Goal: Task Accomplishment & Management: Manage account settings

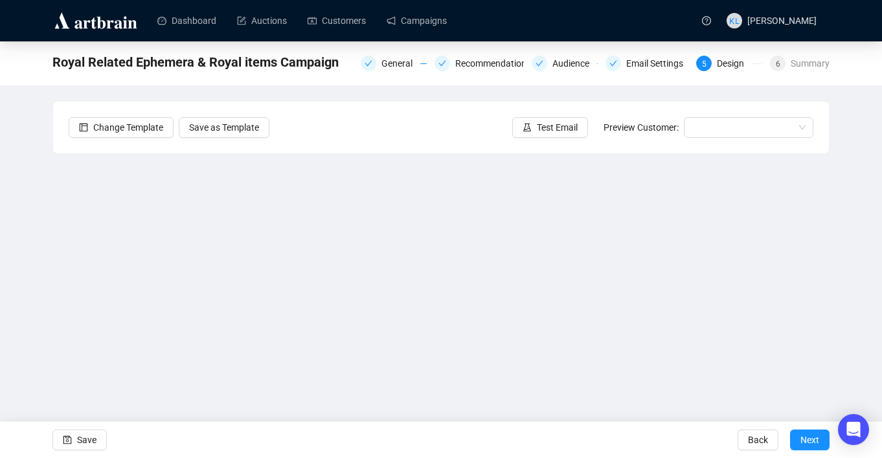
scroll to position [9, 0]
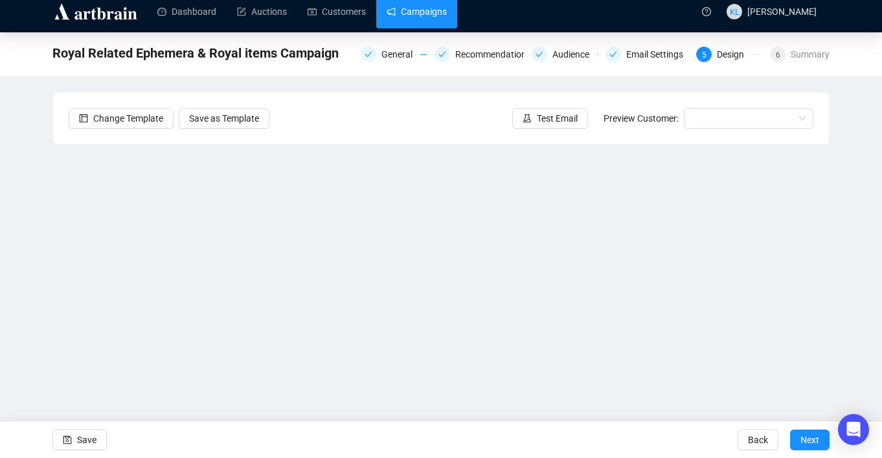
click at [444, 17] on link "Campaigns" at bounding box center [416, 12] width 60 height 34
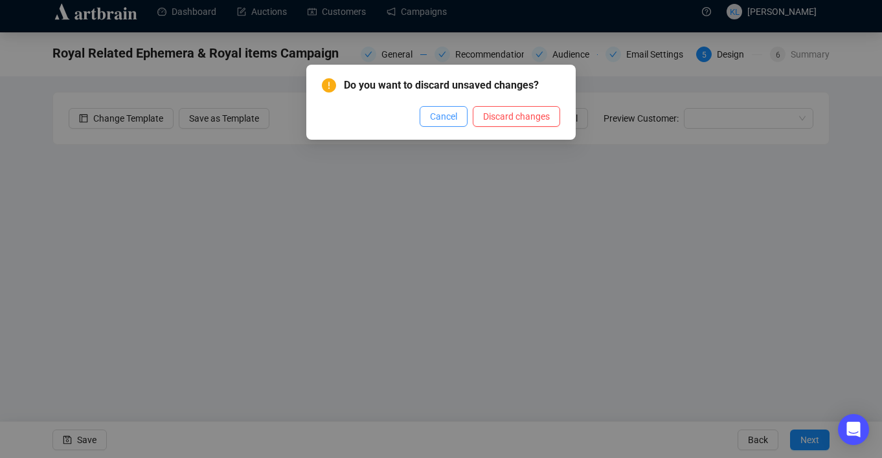
click at [430, 116] on span "Cancel" at bounding box center [443, 116] width 27 height 14
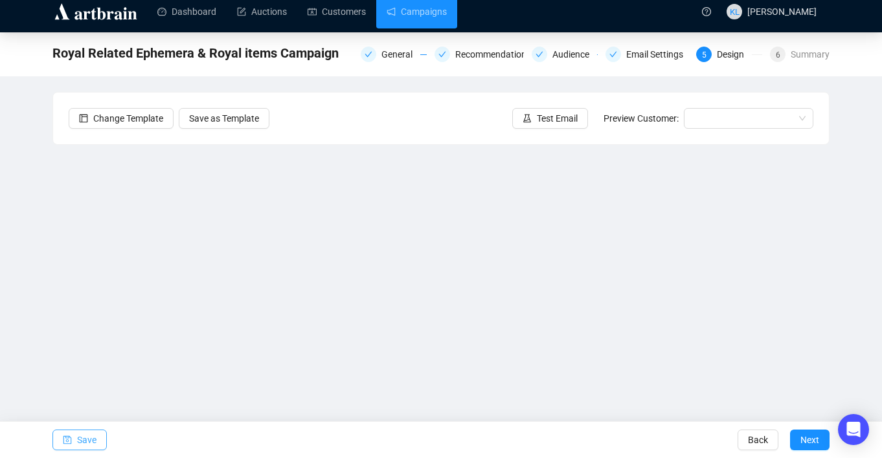
click at [91, 434] on span "Save" at bounding box center [86, 440] width 19 height 36
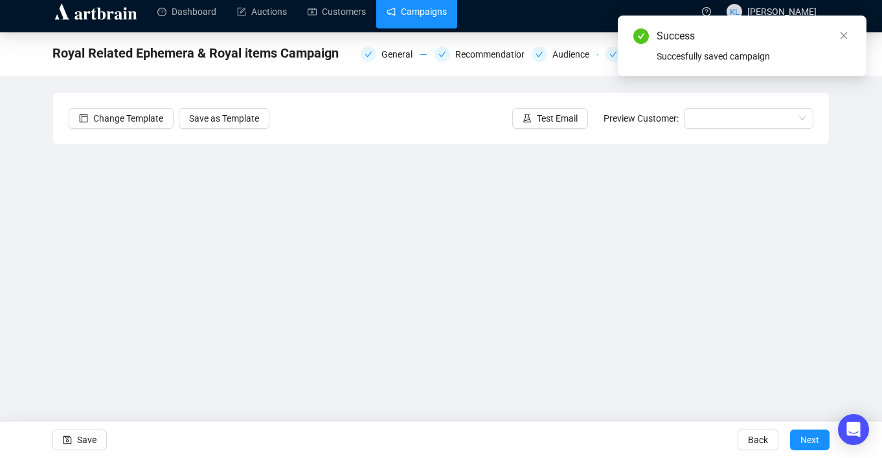
click at [413, 17] on link "Campaigns" at bounding box center [416, 12] width 60 height 34
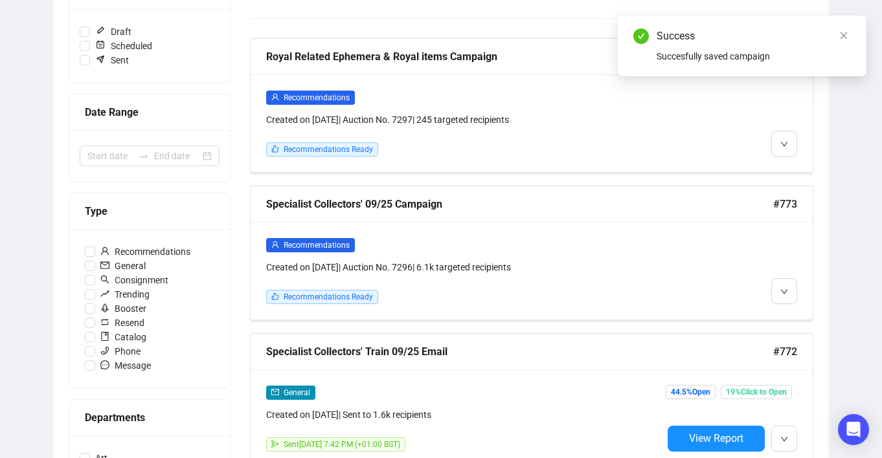
scroll to position [200, 0]
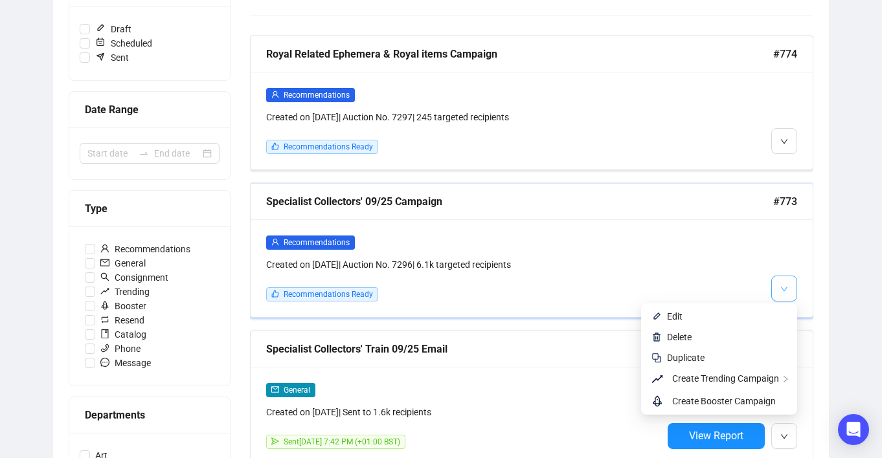
click at [781, 284] on span "button" at bounding box center [784, 288] width 8 height 16
click at [748, 311] on span "Edit" at bounding box center [727, 316] width 120 height 14
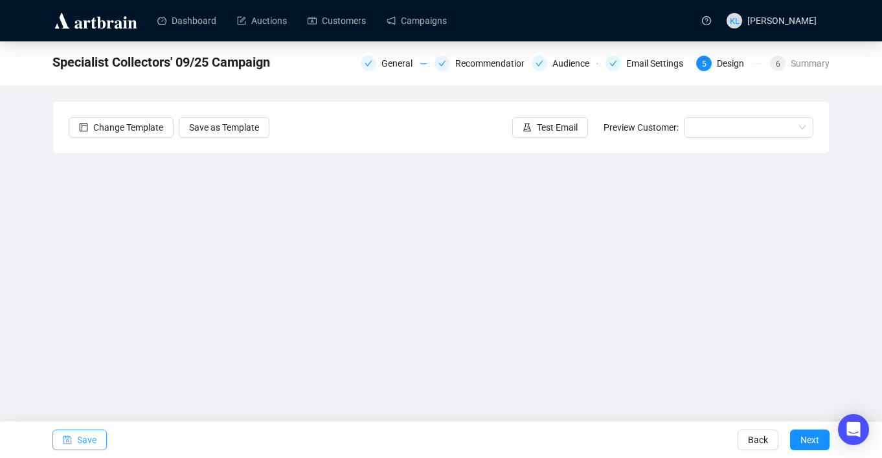
click at [65, 445] on span "button" at bounding box center [67, 440] width 9 height 36
click at [77, 435] on span "Save" at bounding box center [86, 440] width 19 height 36
click at [554, 129] on span "Test Email" at bounding box center [557, 127] width 41 height 14
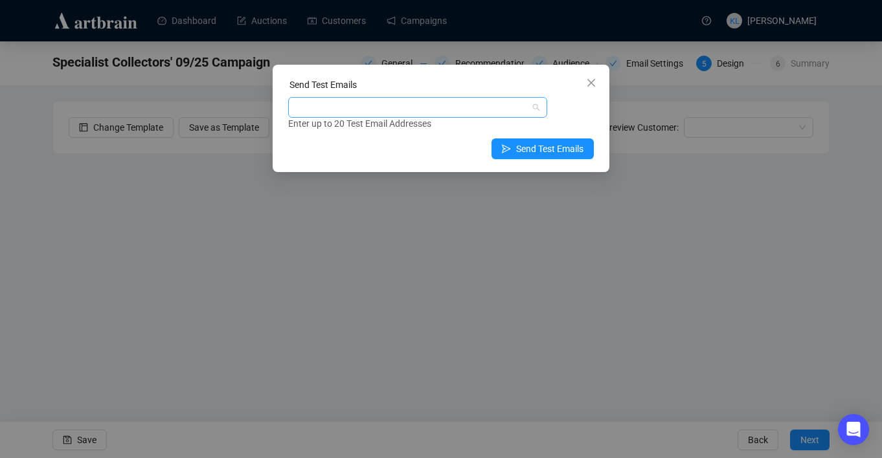
click at [453, 109] on div at bounding box center [411, 107] width 240 height 18
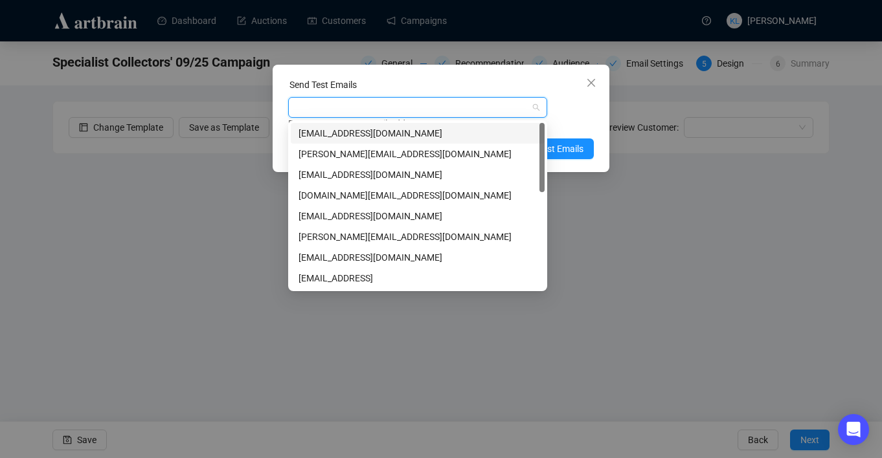
click at [457, 123] on div "[EMAIL_ADDRESS][DOMAIN_NAME]" at bounding box center [418, 133] width 254 height 21
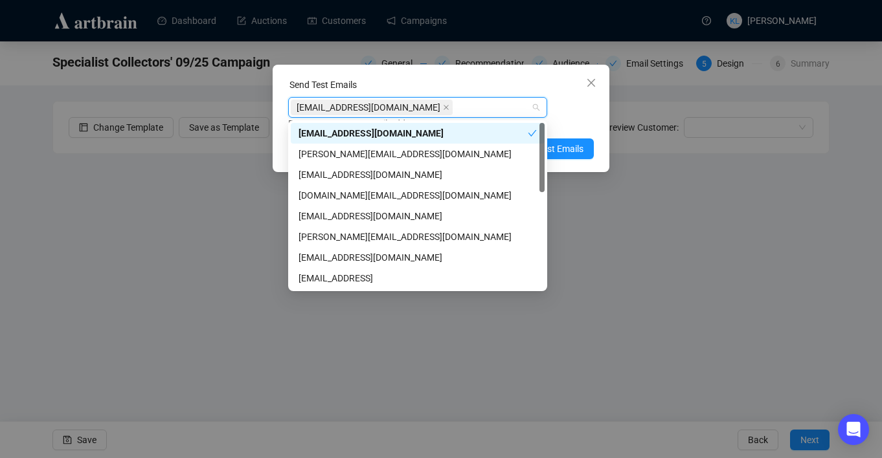
click at [566, 111] on div "[EMAIL_ADDRESS][DOMAIN_NAME] Enter up to 20 Test Email Addresses" at bounding box center [441, 114] width 306 height 34
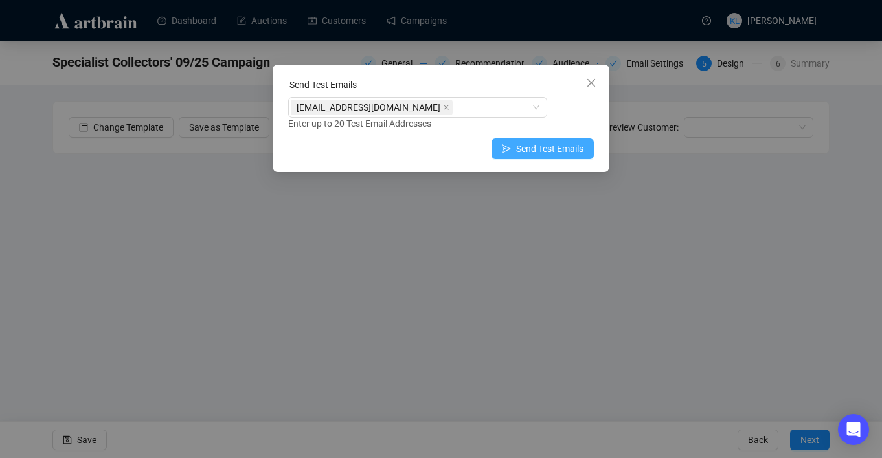
click at [559, 144] on span "Send Test Emails" at bounding box center [549, 149] width 67 height 14
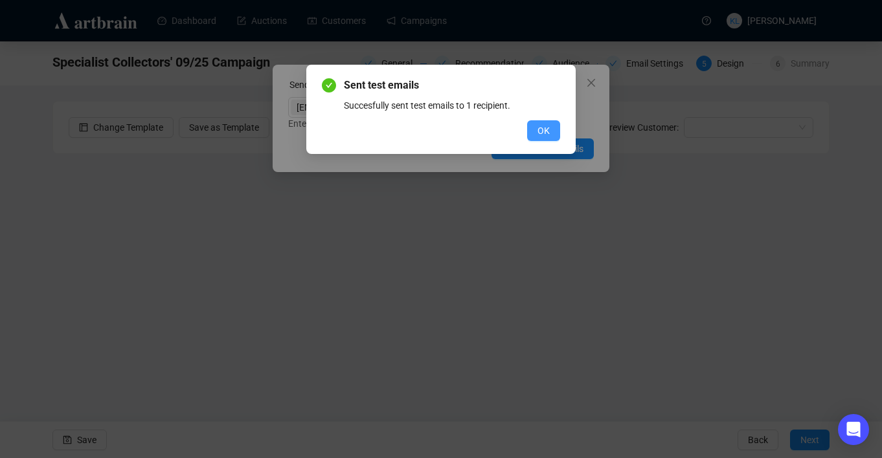
click at [542, 128] on span "OK" at bounding box center [543, 131] width 12 height 14
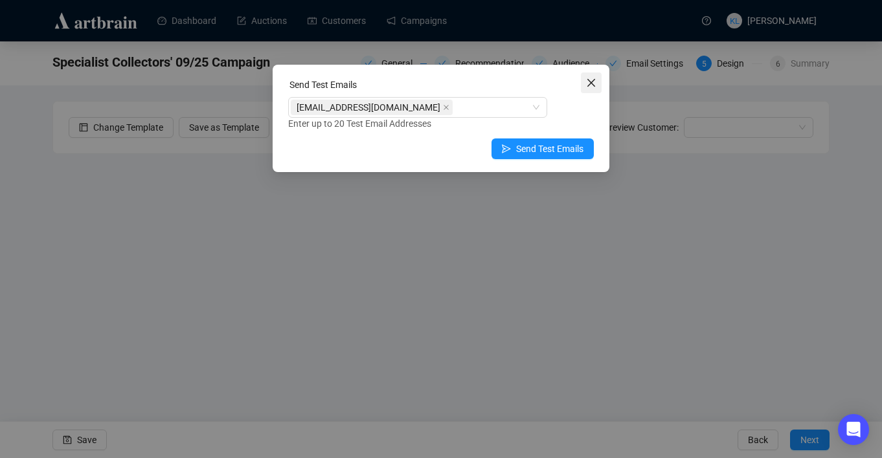
click at [594, 84] on icon "close" at bounding box center [591, 83] width 10 height 10
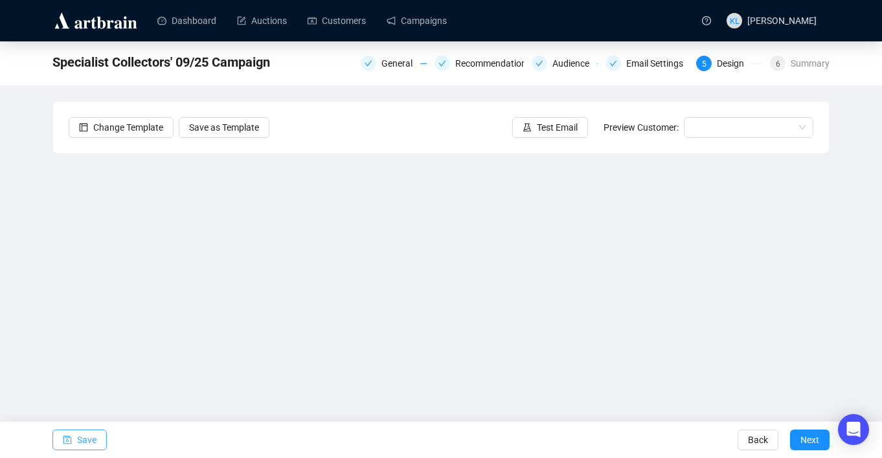
click at [96, 434] on span "Save" at bounding box center [86, 440] width 19 height 36
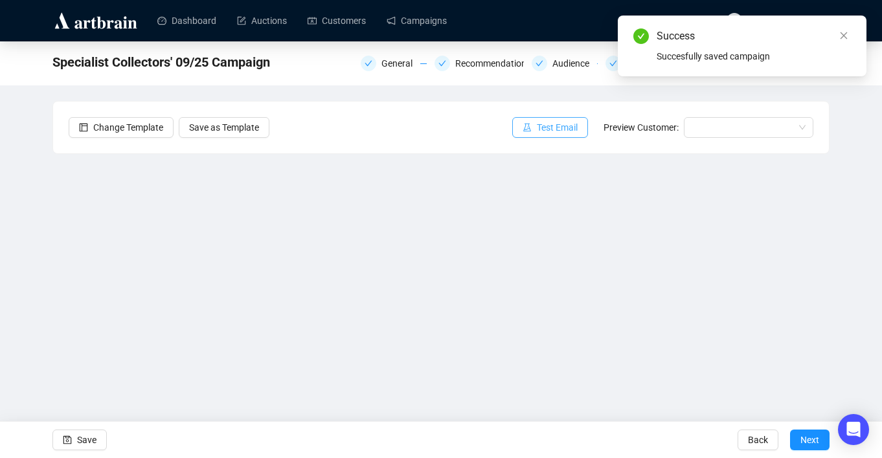
click at [522, 126] on icon "experiment" at bounding box center [526, 127] width 9 height 9
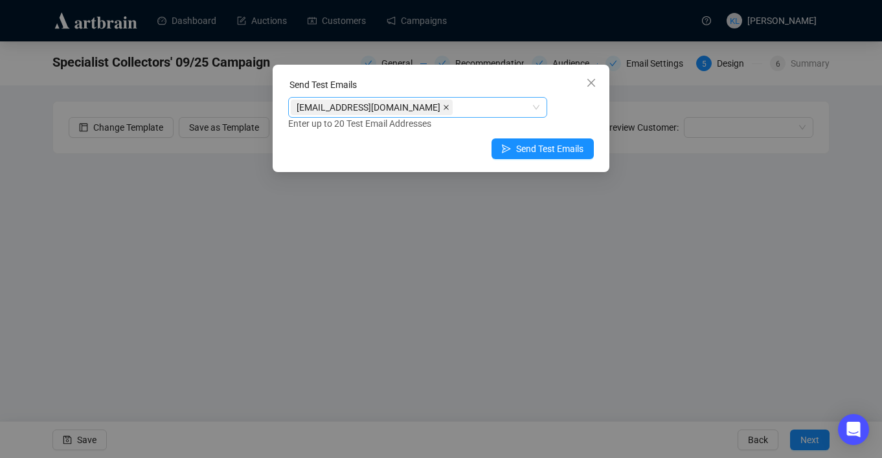
click at [443, 109] on icon "close" at bounding box center [446, 107] width 6 height 6
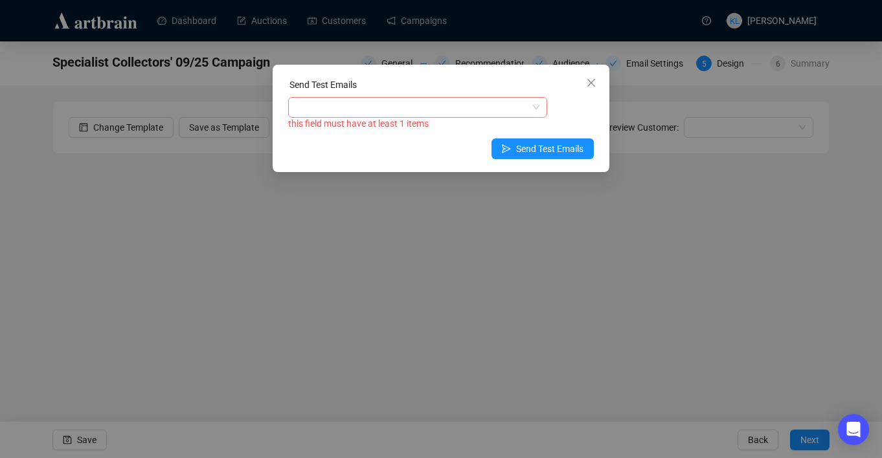
click at [396, 119] on div "this field must have at least 1 items" at bounding box center [441, 124] width 306 height 15
click at [396, 113] on div at bounding box center [411, 107] width 240 height 18
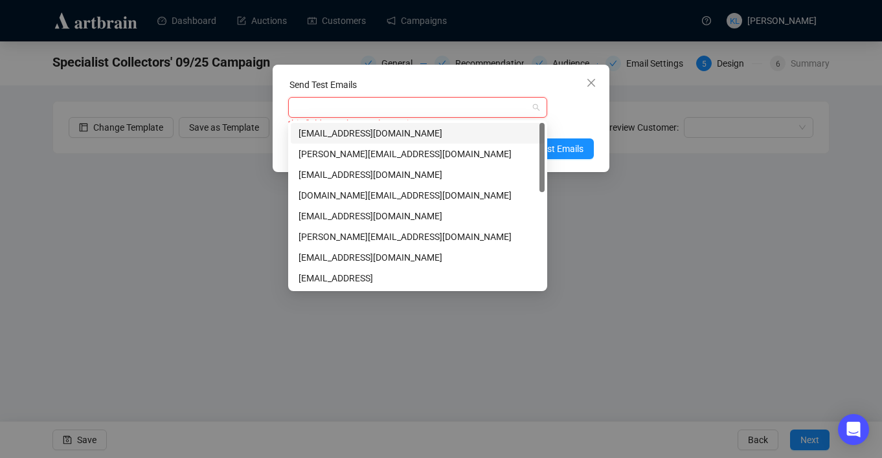
type input "h"
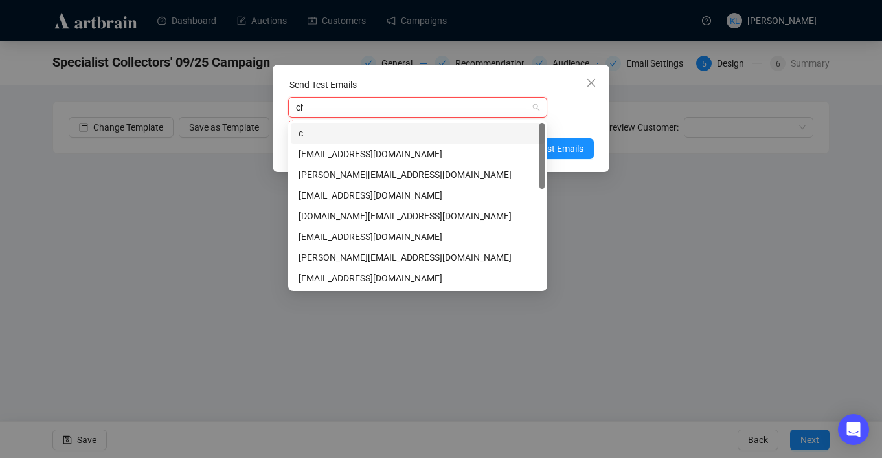
type input "chr"
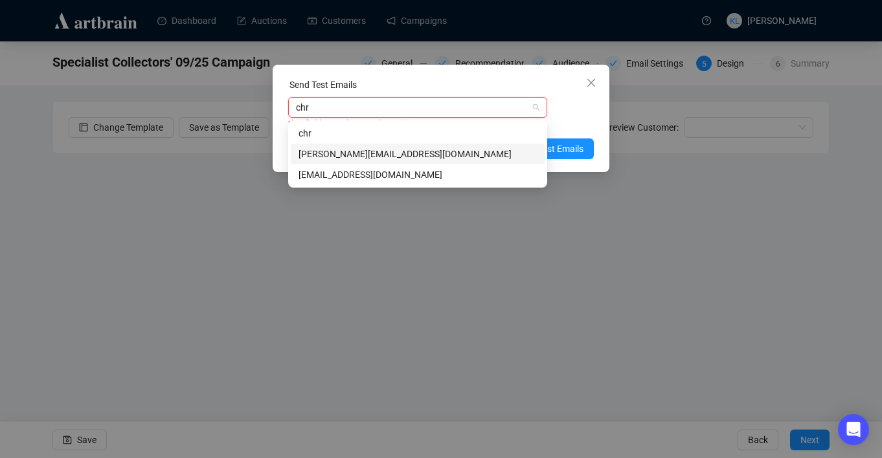
click at [379, 159] on div "[PERSON_NAME][EMAIL_ADDRESS][DOMAIN_NAME]" at bounding box center [417, 154] width 238 height 14
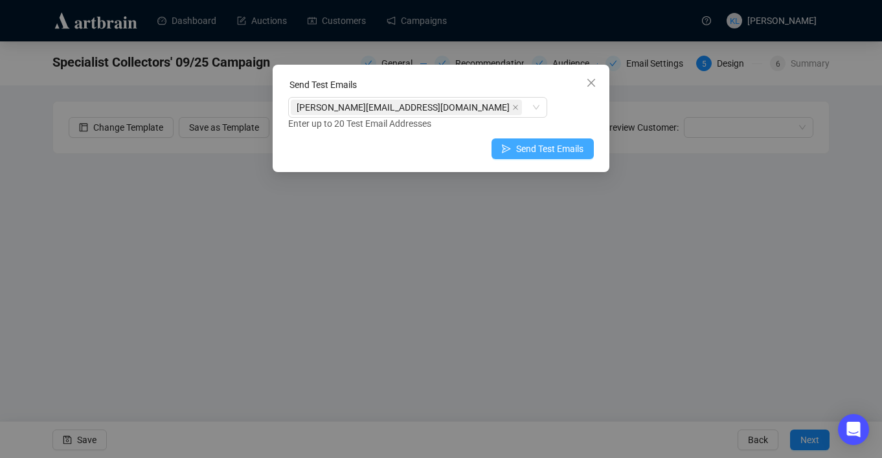
click at [568, 147] on span "Send Test Emails" at bounding box center [549, 149] width 67 height 14
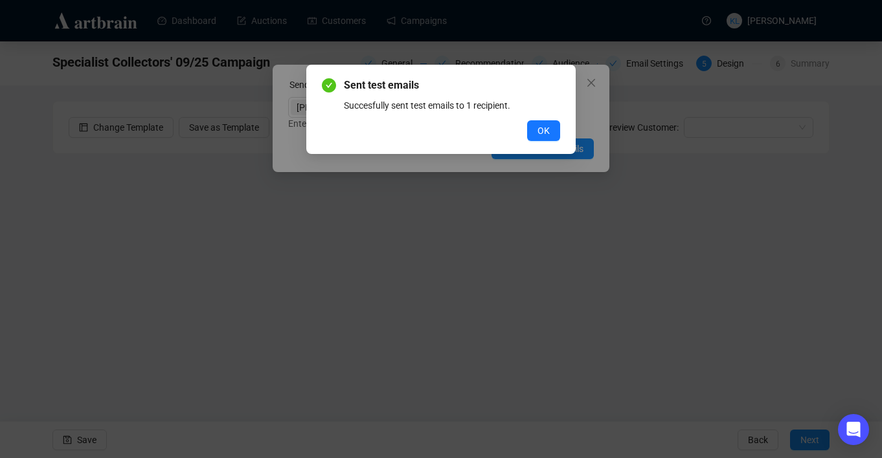
click at [526, 122] on div "OK" at bounding box center [441, 130] width 238 height 21
click at [540, 135] on span "OK" at bounding box center [543, 131] width 12 height 14
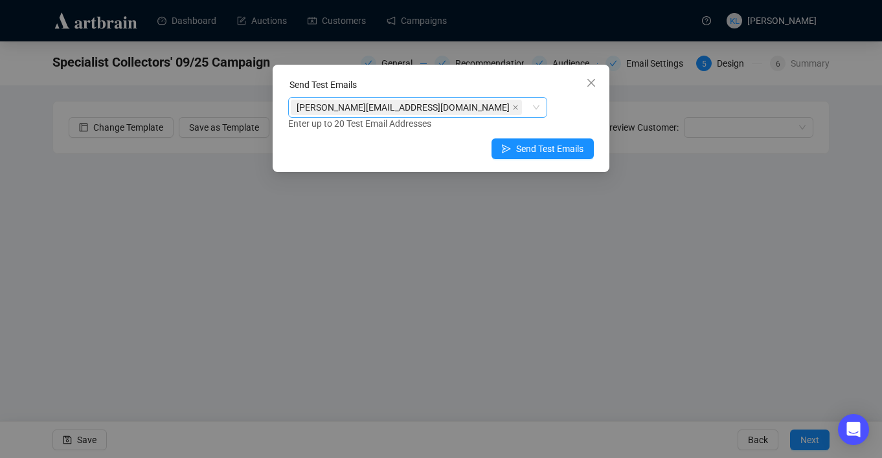
click at [498, 104] on div "[PERSON_NAME][EMAIL_ADDRESS][DOMAIN_NAME]" at bounding box center [411, 107] width 240 height 18
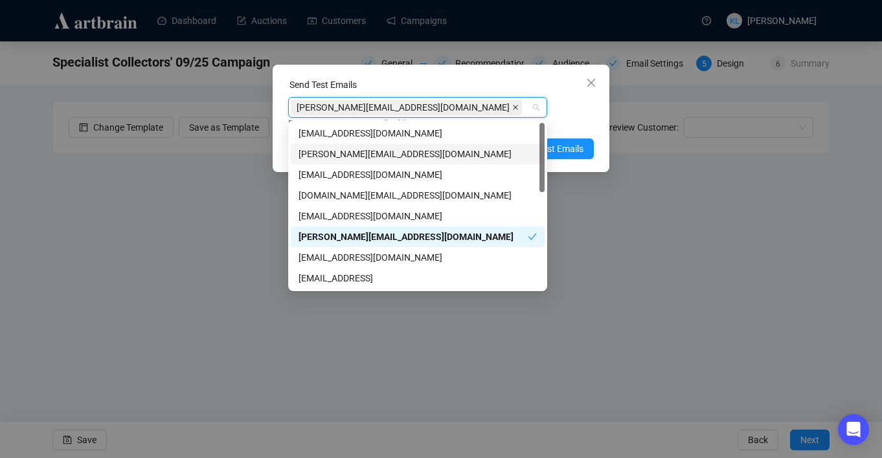
click at [512, 107] on icon "close" at bounding box center [515, 107] width 6 height 6
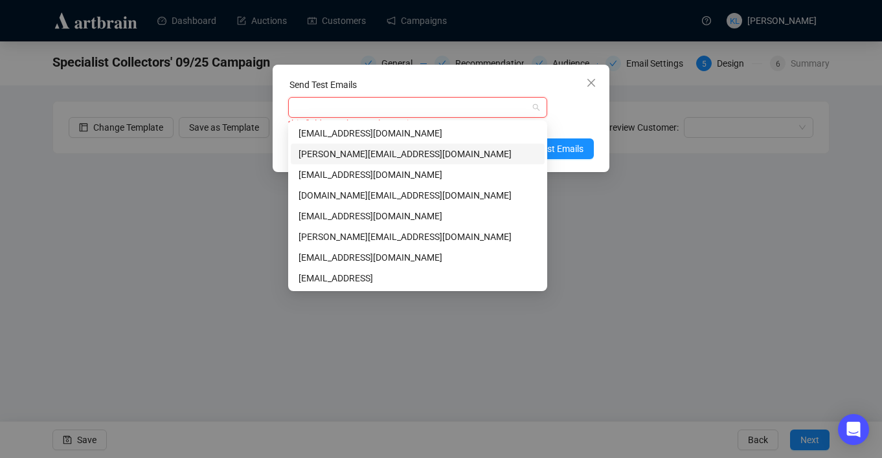
click at [550, 95] on div "Send Test Emails" at bounding box center [441, 87] width 306 height 19
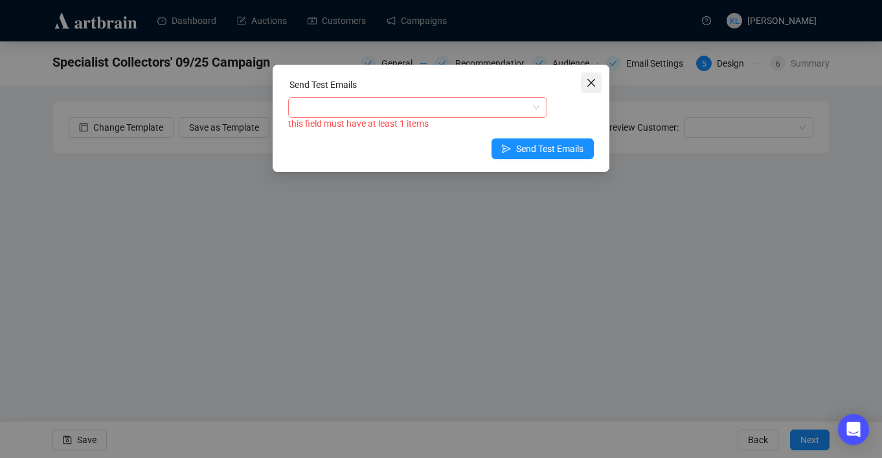
click at [591, 85] on icon "close" at bounding box center [591, 83] width 10 height 10
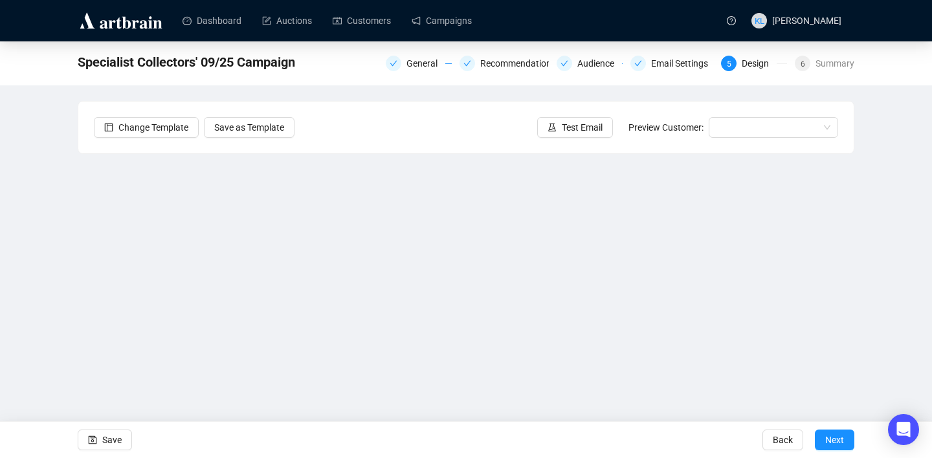
click at [604, 114] on div "Change Template Save as Template Test Email Preview Customer:" at bounding box center [465, 128] width 775 height 52
click at [592, 121] on span "Test Email" at bounding box center [582, 127] width 41 height 14
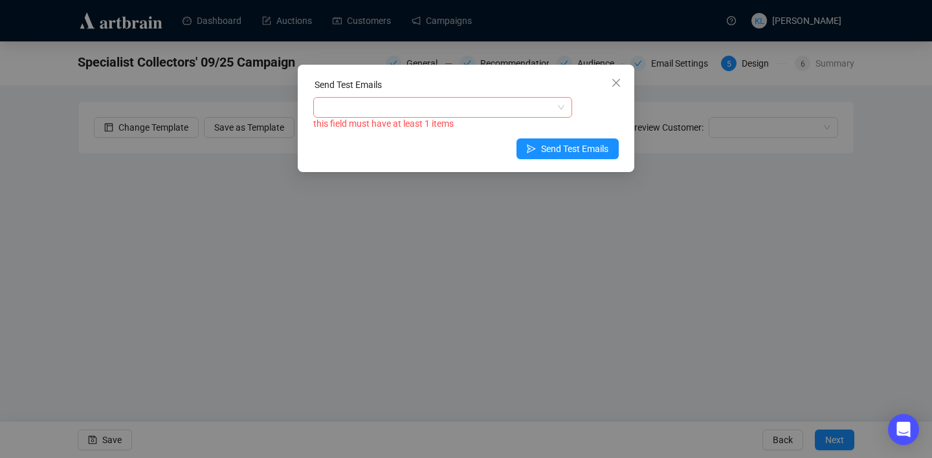
click at [394, 113] on div at bounding box center [436, 107] width 240 height 18
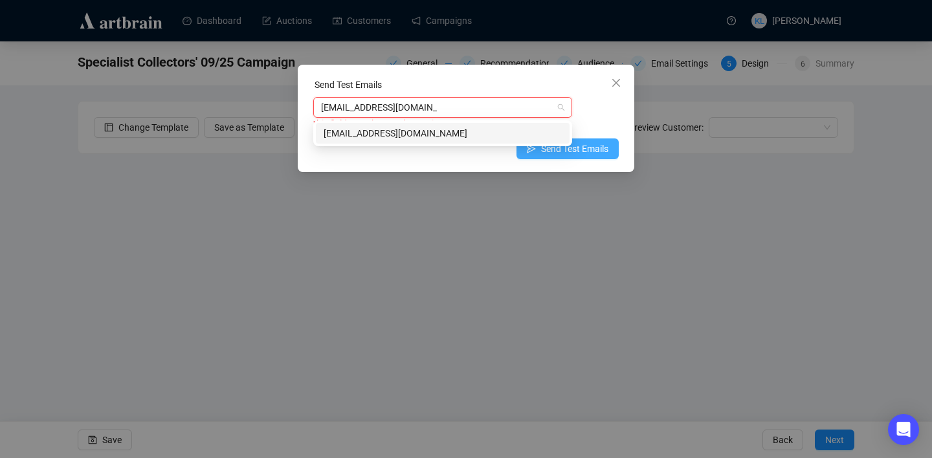
type input "[EMAIL_ADDRESS][DOMAIN_NAME]"
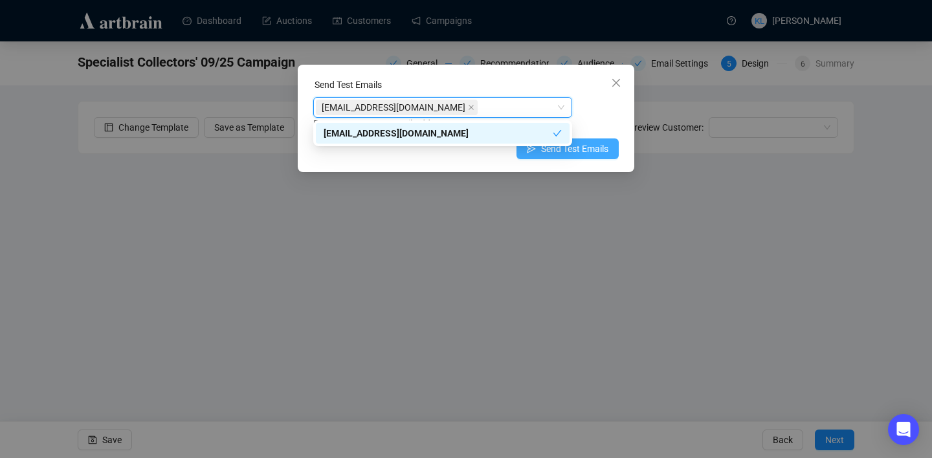
click at [603, 150] on span "Send Test Emails" at bounding box center [574, 149] width 67 height 14
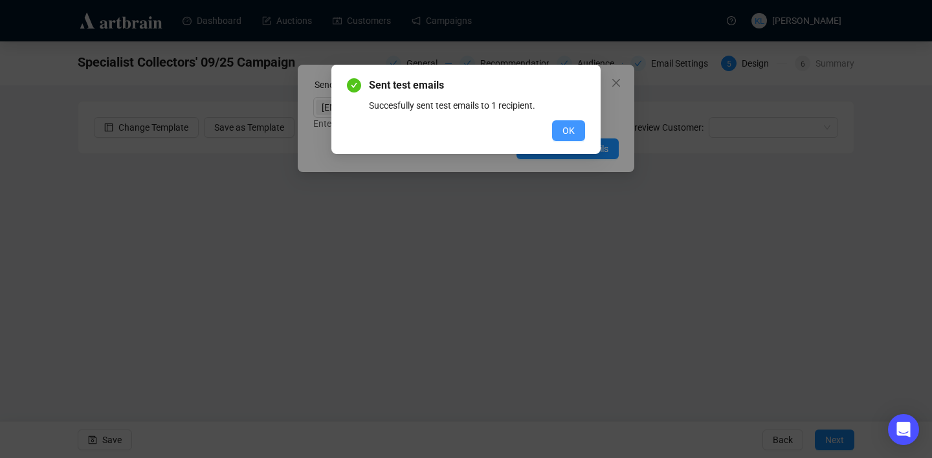
click at [566, 136] on span "OK" at bounding box center [569, 131] width 12 height 14
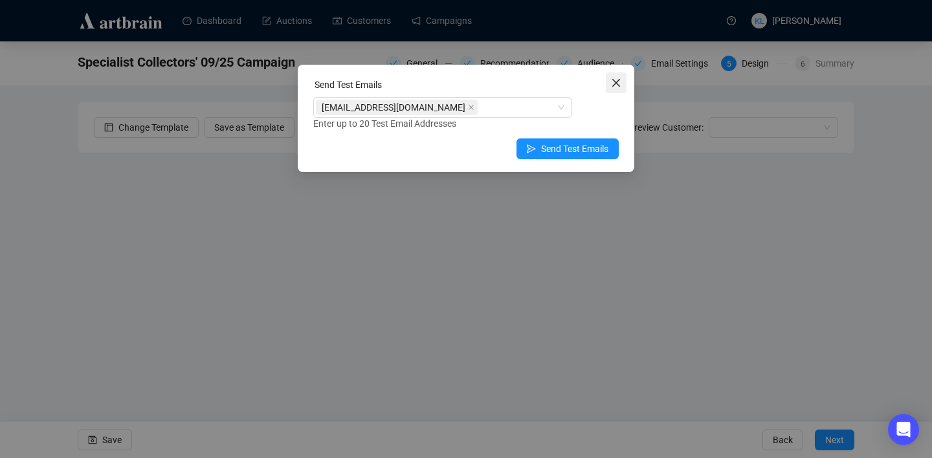
click at [623, 83] on span "Close" at bounding box center [616, 83] width 21 height 10
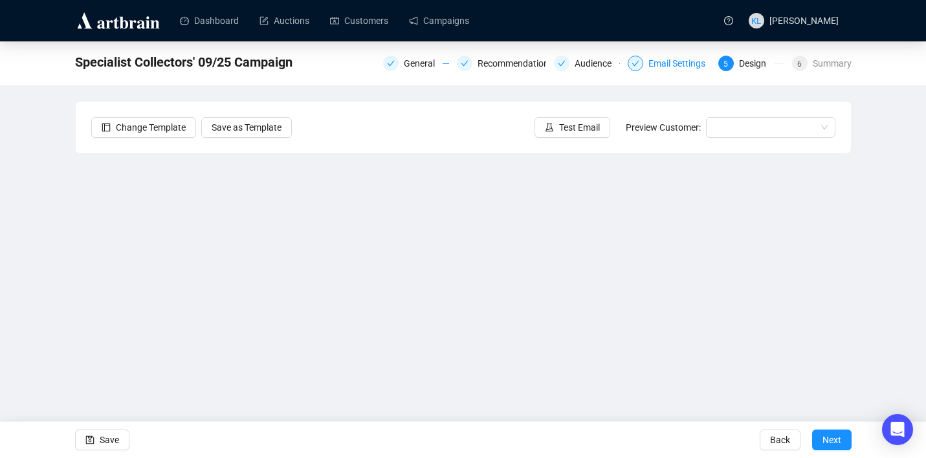
click at [653, 58] on div "Email Settings" at bounding box center [681, 64] width 65 height 16
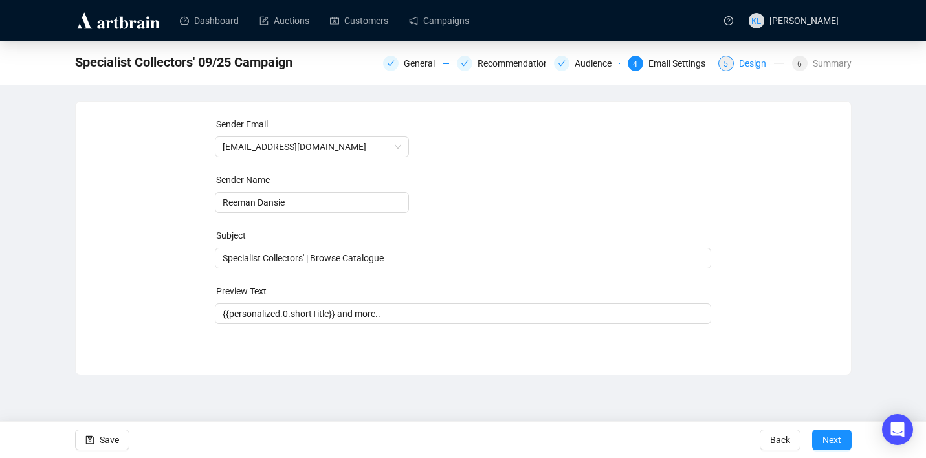
click at [739, 64] on div "Design" at bounding box center [756, 64] width 35 height 16
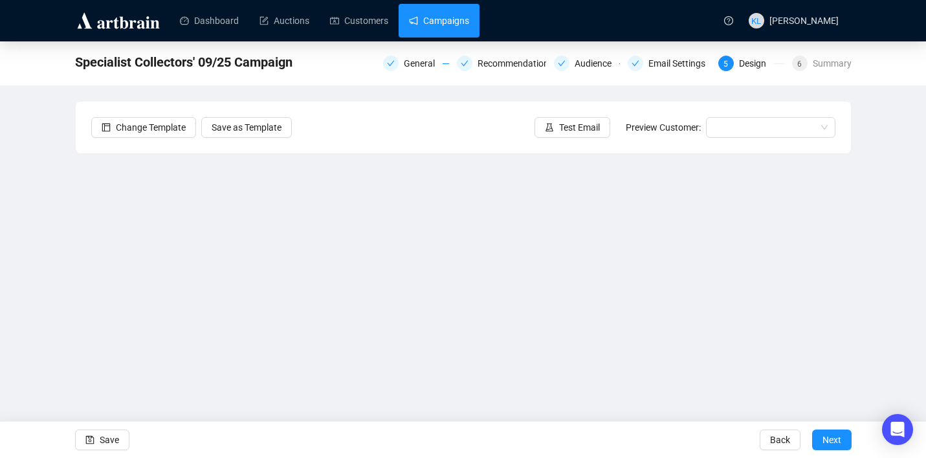
click at [454, 18] on link "Campaigns" at bounding box center [439, 21] width 60 height 34
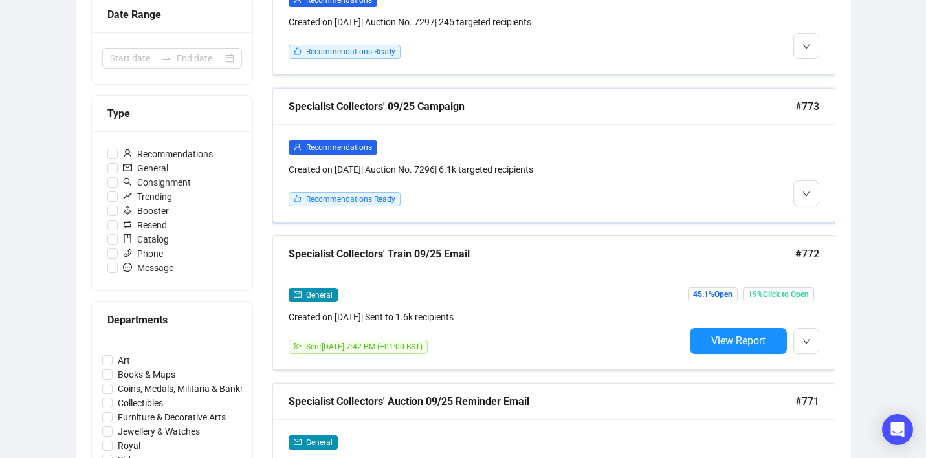
scroll to position [309, 0]
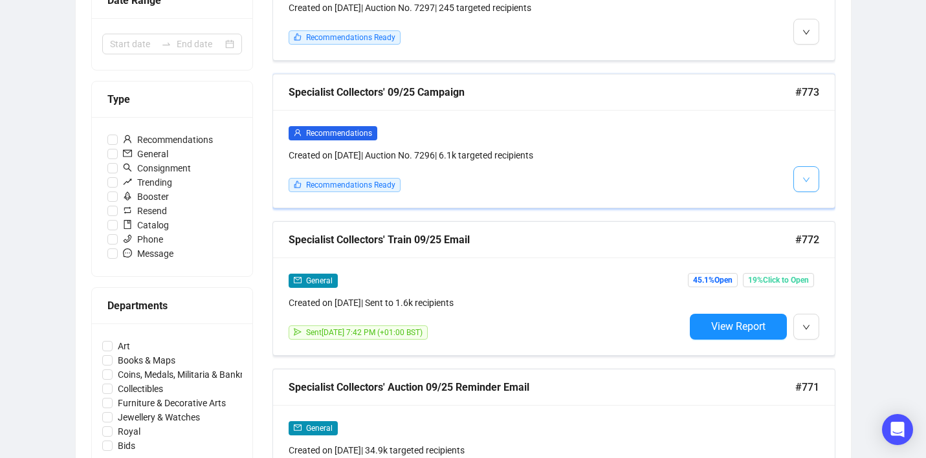
click at [799, 176] on button "button" at bounding box center [807, 179] width 26 height 26
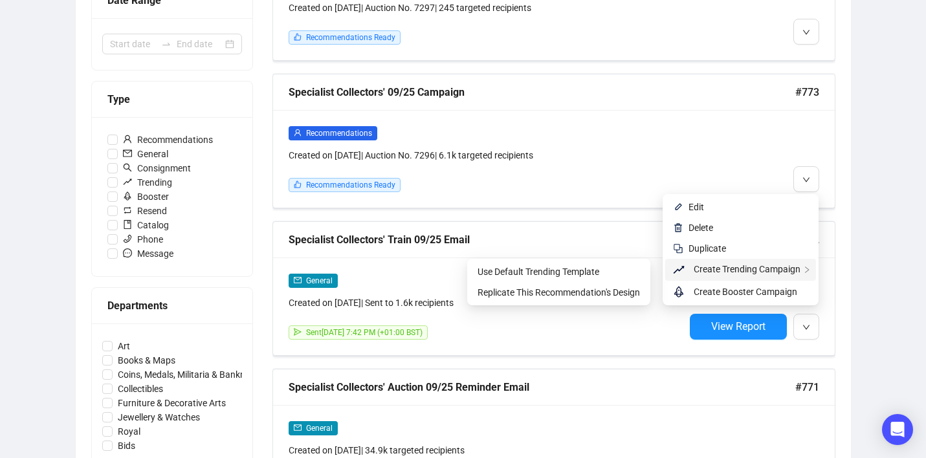
click at [754, 268] on span "Create Trending Campaign" at bounding box center [747, 269] width 107 height 10
click at [618, 289] on span "Replicate This Recommendation's Design" at bounding box center [559, 292] width 162 height 10
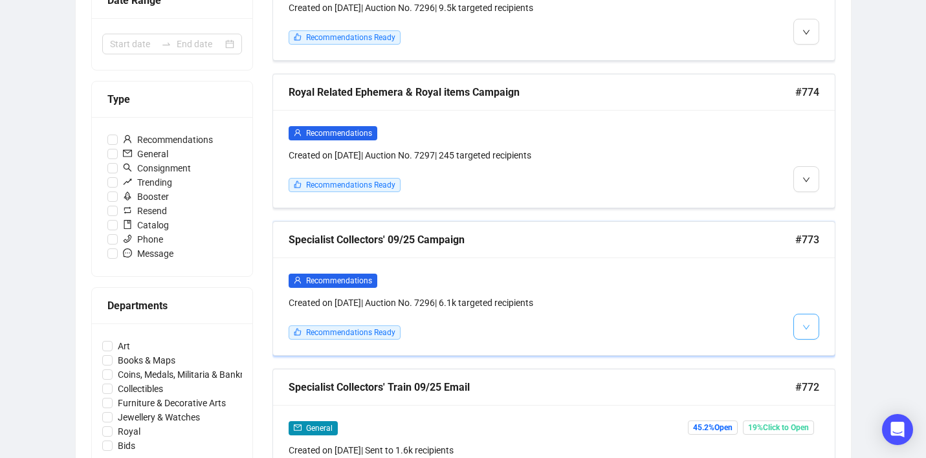
click at [815, 329] on button "button" at bounding box center [807, 327] width 26 height 26
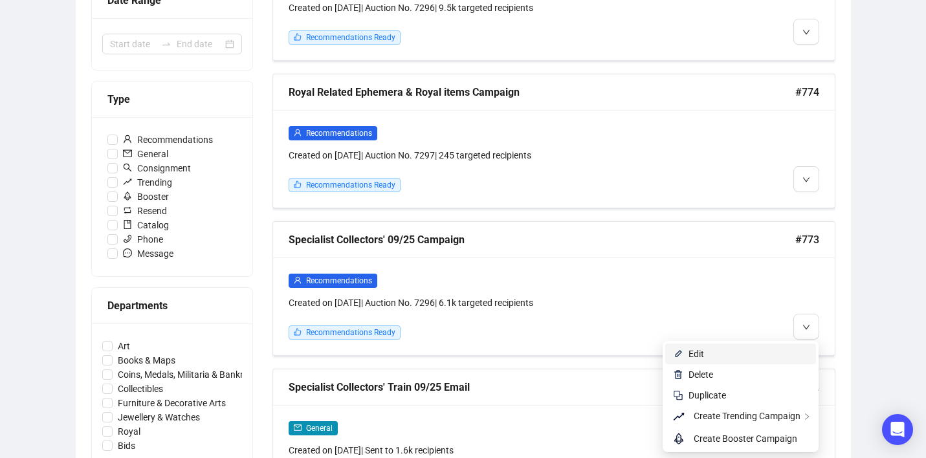
click at [777, 347] on span "Edit" at bounding box center [749, 354] width 120 height 14
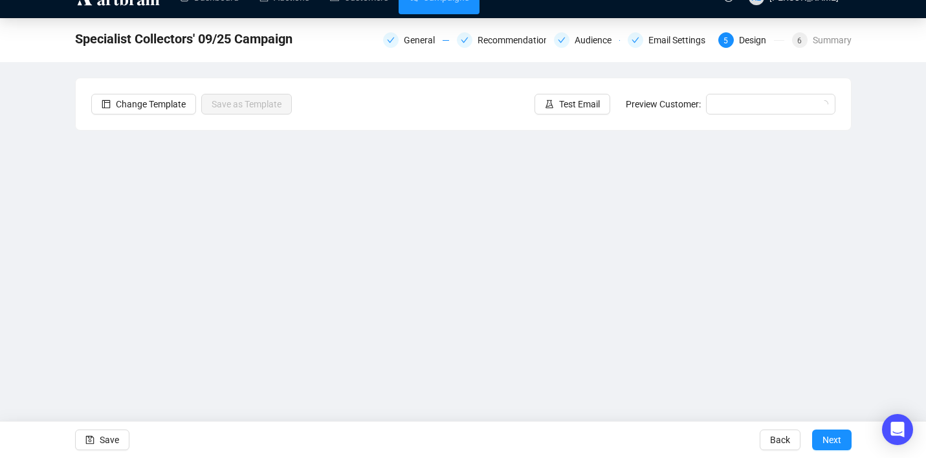
scroll to position [23, 0]
click at [800, 39] on span "6" at bounding box center [799, 40] width 5 height 9
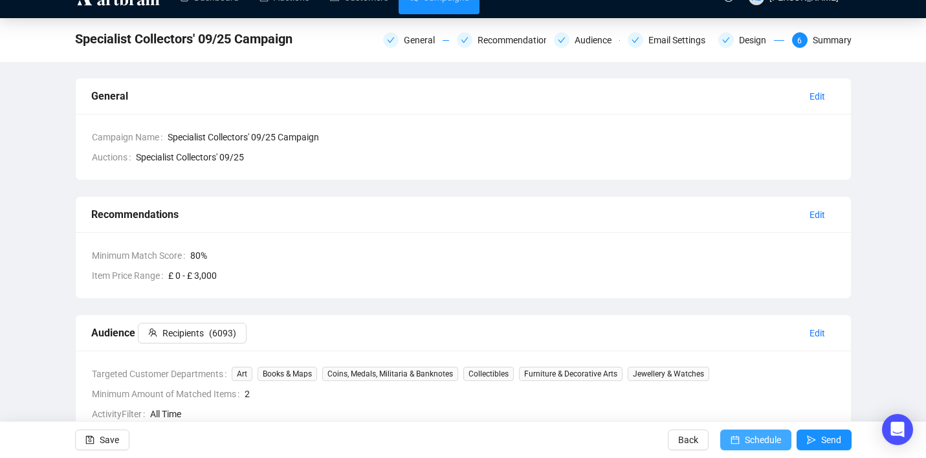
click at [759, 438] on span "Schedule" at bounding box center [763, 440] width 36 height 36
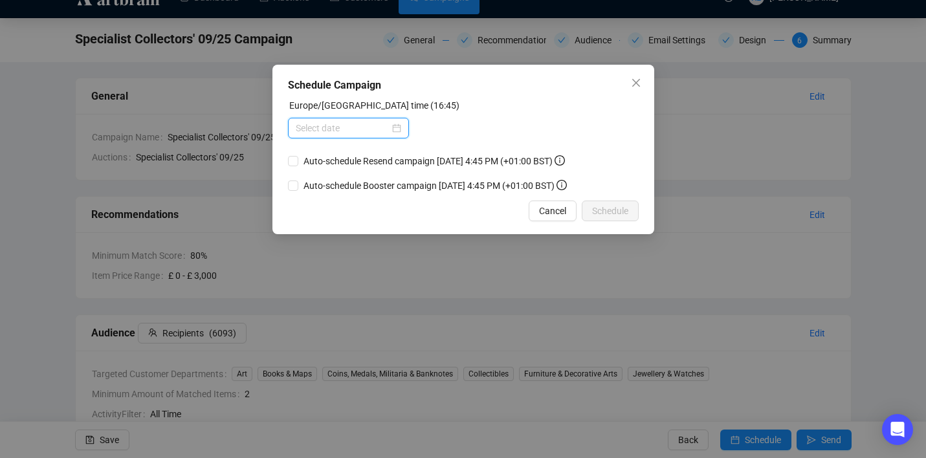
click at [359, 127] on input at bounding box center [343, 128] width 94 height 14
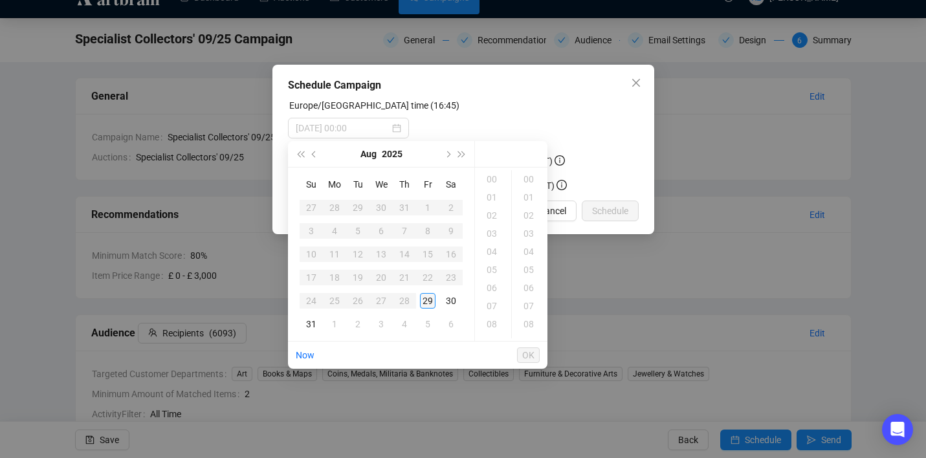
click at [429, 296] on div "29" at bounding box center [428, 301] width 16 height 16
click at [491, 217] on div "19" at bounding box center [493, 215] width 31 height 18
click at [528, 195] on div "15" at bounding box center [530, 190] width 31 height 18
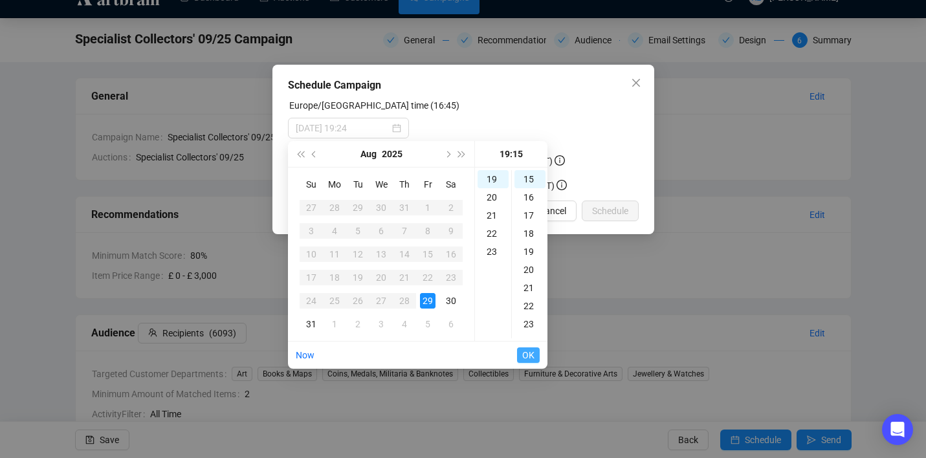
type input "[DATE] 19:15"
click at [529, 353] on span "OK" at bounding box center [528, 355] width 12 height 25
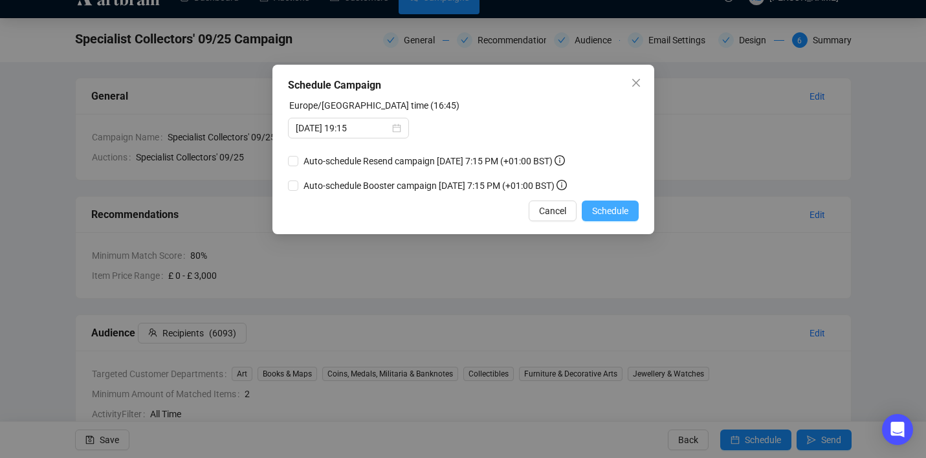
click at [619, 214] on span "Schedule" at bounding box center [610, 211] width 36 height 14
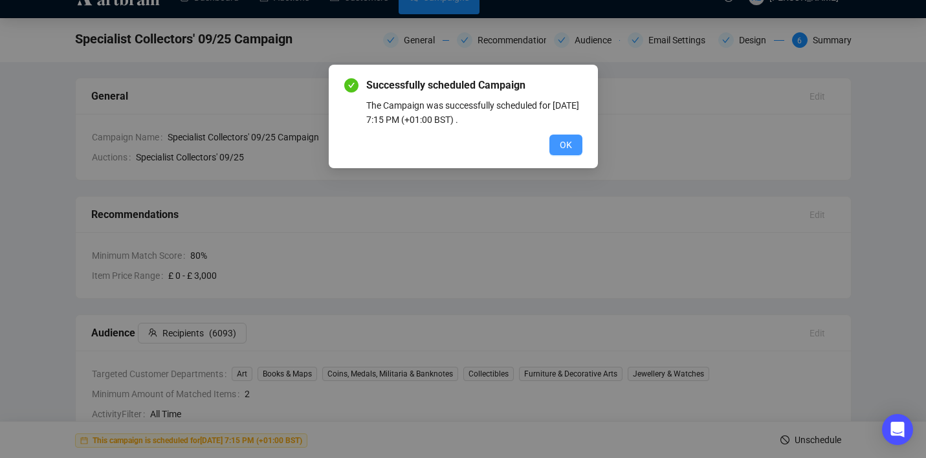
click at [557, 135] on button "OK" at bounding box center [566, 145] width 33 height 21
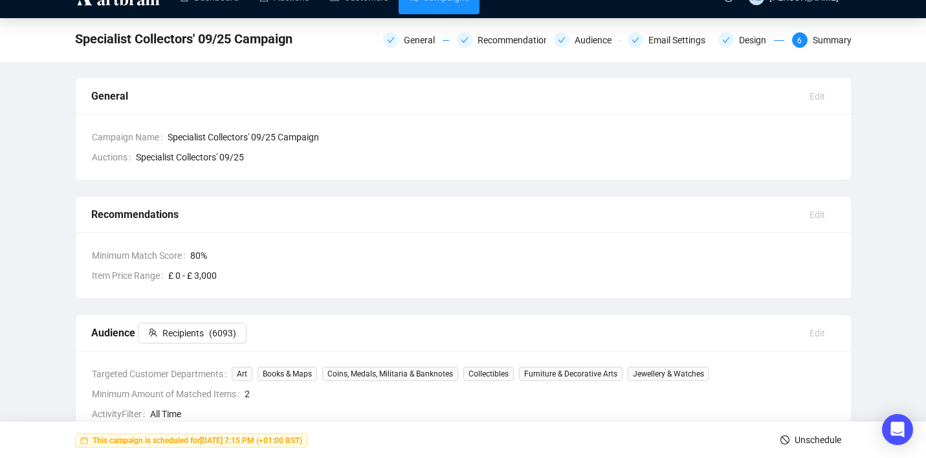
scroll to position [0, 0]
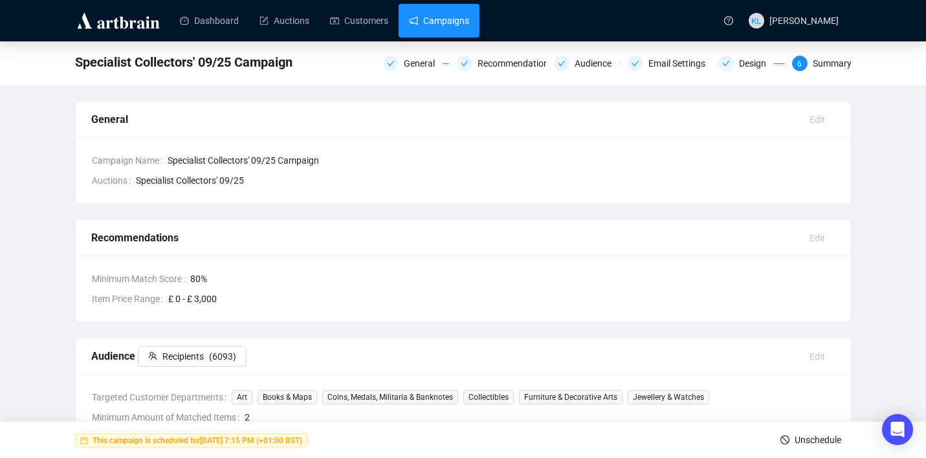
click at [436, 27] on link "Campaigns" at bounding box center [439, 21] width 60 height 34
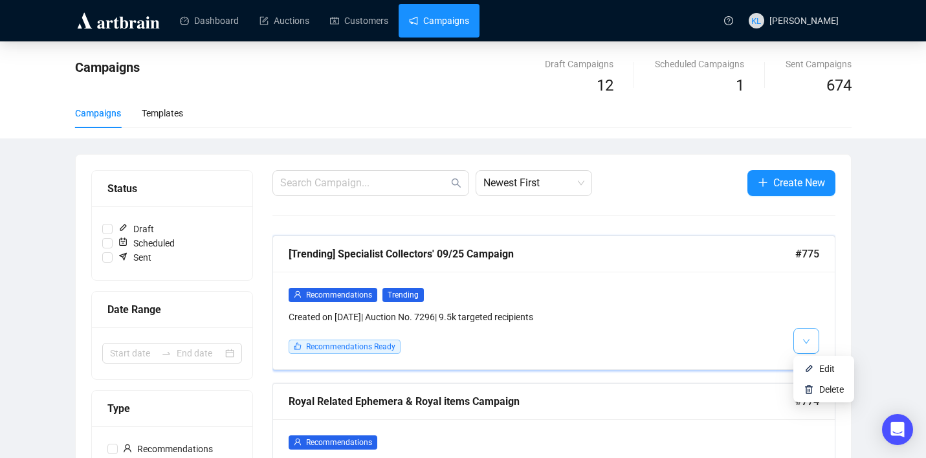
click at [807, 344] on icon "down" at bounding box center [807, 342] width 8 height 8
click at [812, 362] on li "Edit" at bounding box center [824, 369] width 56 height 21
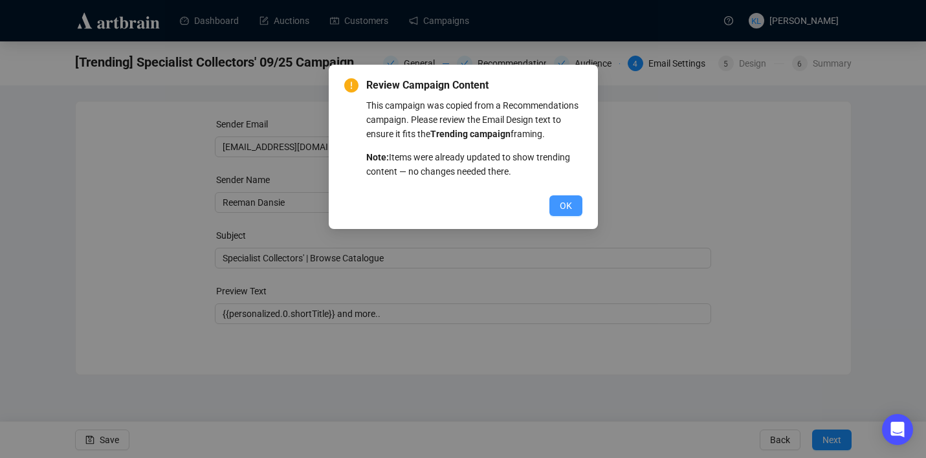
click at [557, 216] on button "OK" at bounding box center [566, 205] width 33 height 21
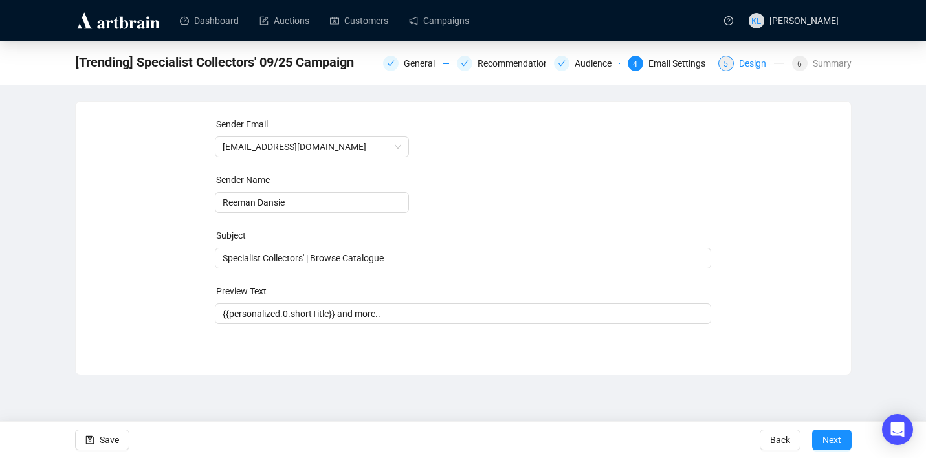
click at [728, 62] on div "5" at bounding box center [727, 64] width 16 height 16
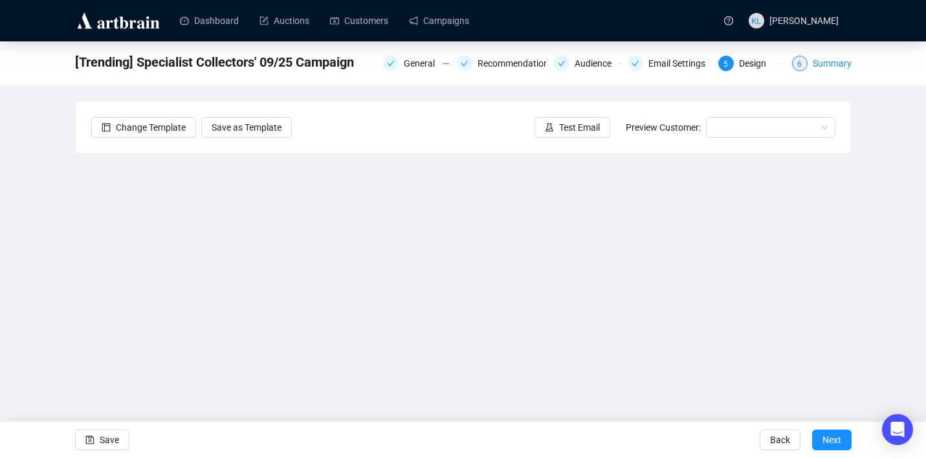
click at [823, 68] on div "Summary" at bounding box center [832, 64] width 39 height 16
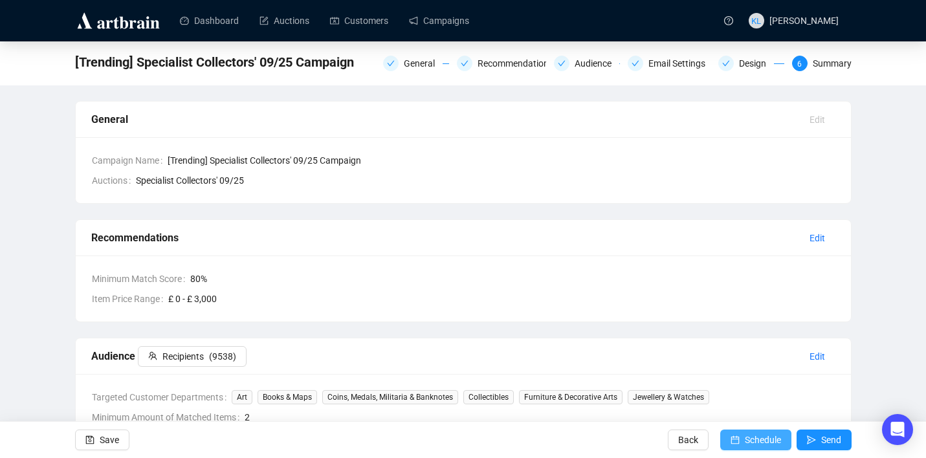
click at [746, 435] on span "Schedule" at bounding box center [763, 440] width 36 height 36
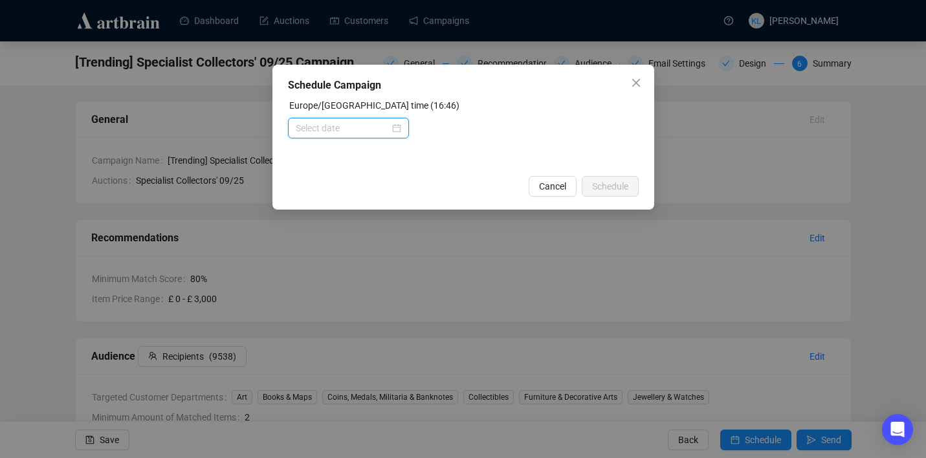
click at [370, 135] on input at bounding box center [343, 128] width 94 height 14
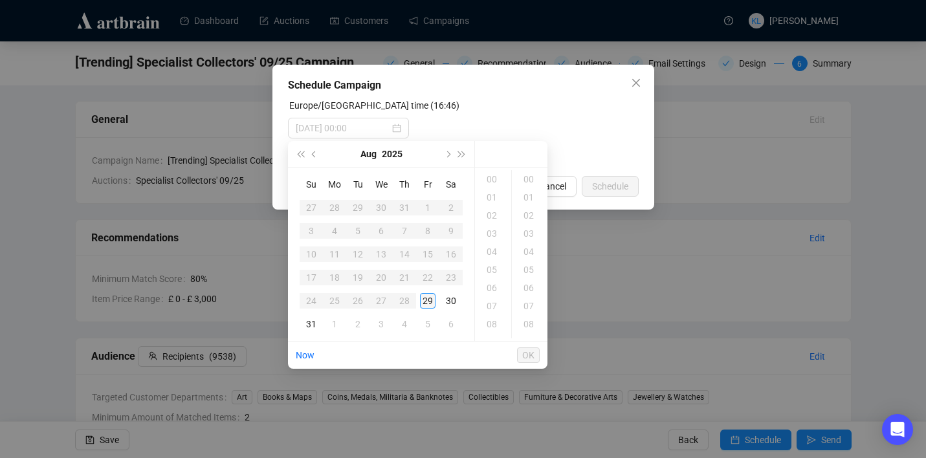
click at [431, 300] on div "29" at bounding box center [428, 301] width 16 height 16
click at [489, 216] on div "19" at bounding box center [493, 215] width 31 height 18
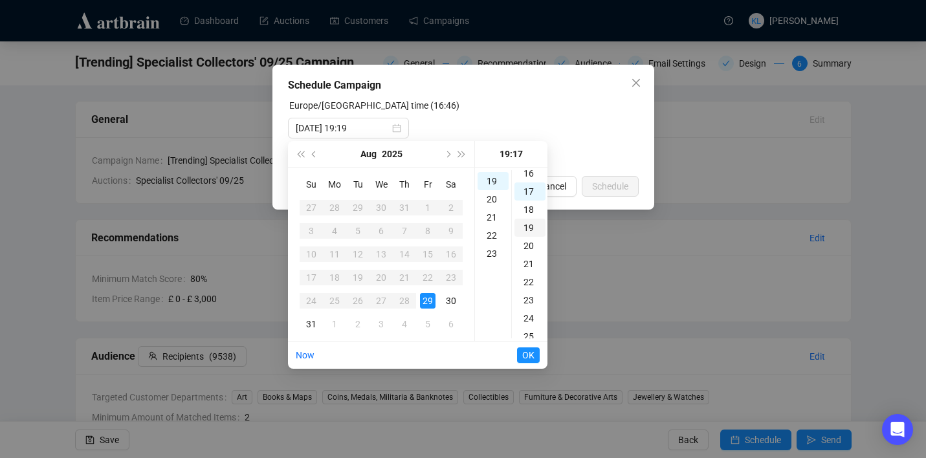
scroll to position [344, 0]
click at [528, 183] on div "15" at bounding box center [530, 184] width 31 height 18
type input "[DATE] 19:15"
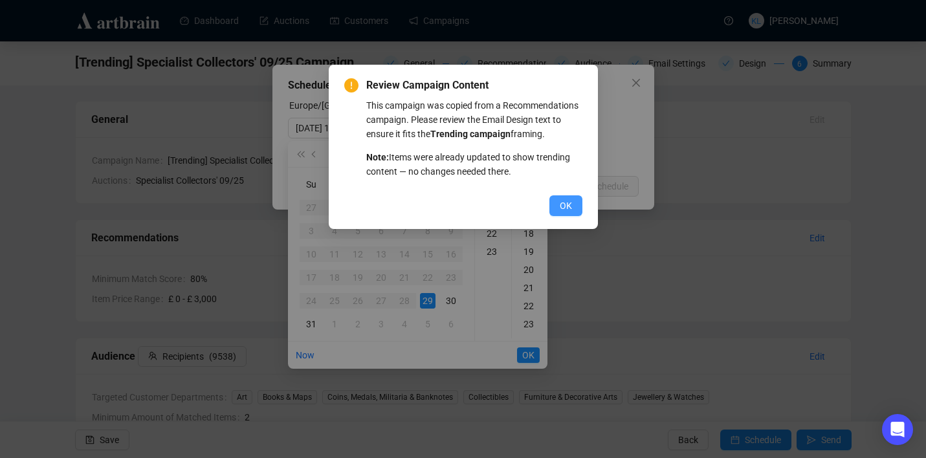
click at [564, 213] on span "OK" at bounding box center [566, 206] width 12 height 14
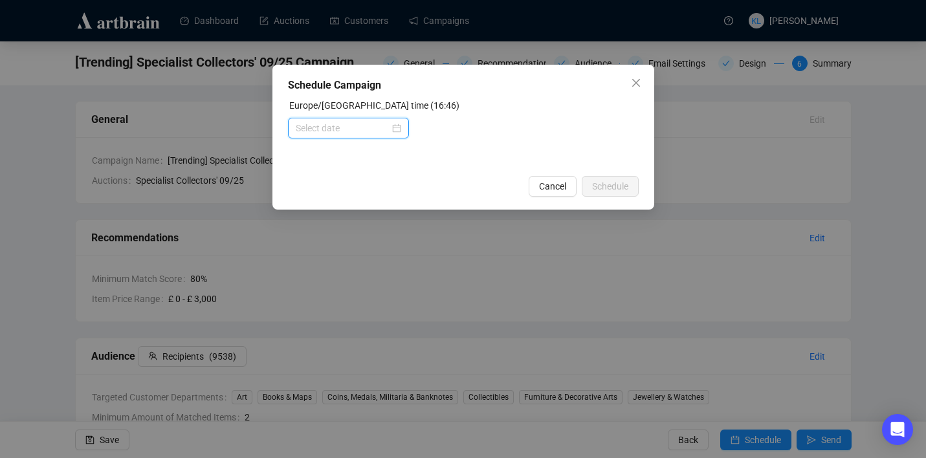
click at [364, 127] on input at bounding box center [343, 128] width 94 height 14
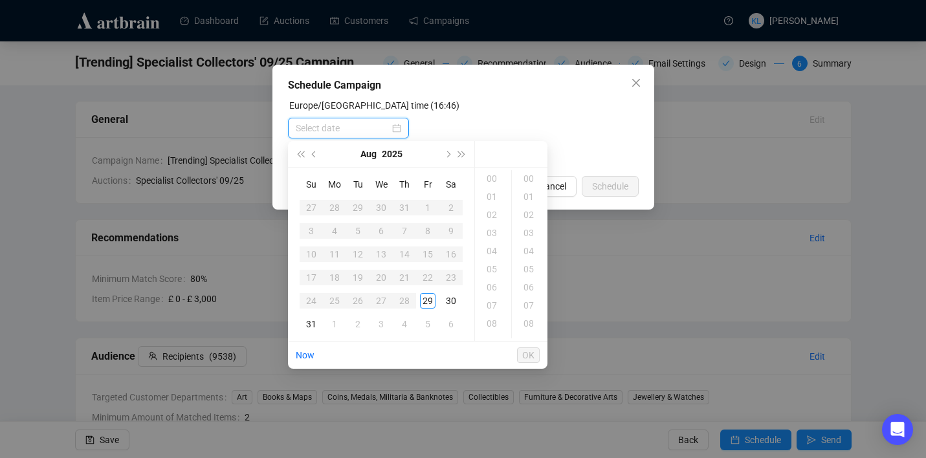
scroll to position [0, 0]
click at [432, 298] on div "29" at bounding box center [428, 301] width 16 height 16
click at [496, 214] on div "19" at bounding box center [493, 215] width 31 height 18
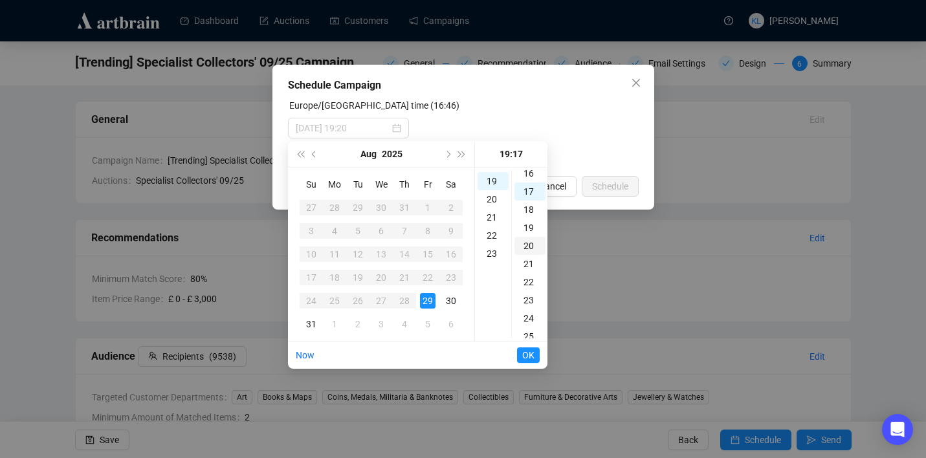
scroll to position [344, 0]
click at [527, 186] on div "15" at bounding box center [530, 183] width 31 height 18
type input "[DATE] 19:15"
click at [529, 350] on span "OK" at bounding box center [528, 355] width 12 height 25
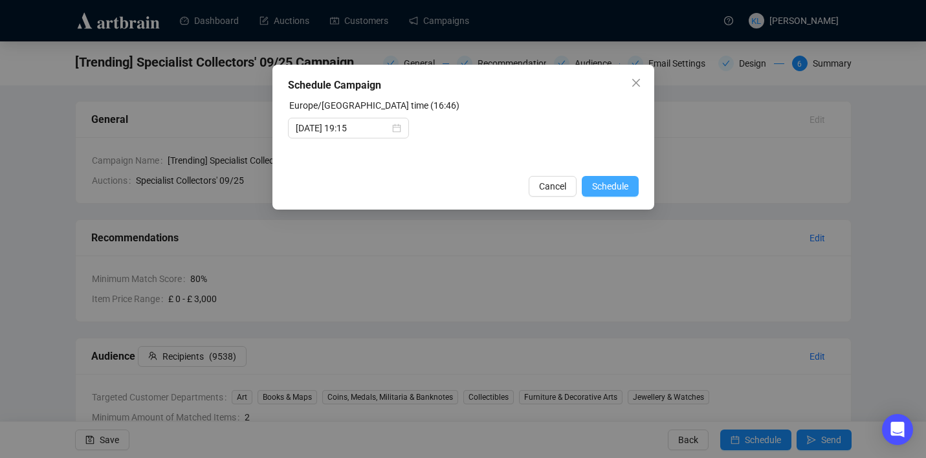
click at [615, 192] on span "Schedule" at bounding box center [610, 186] width 36 height 14
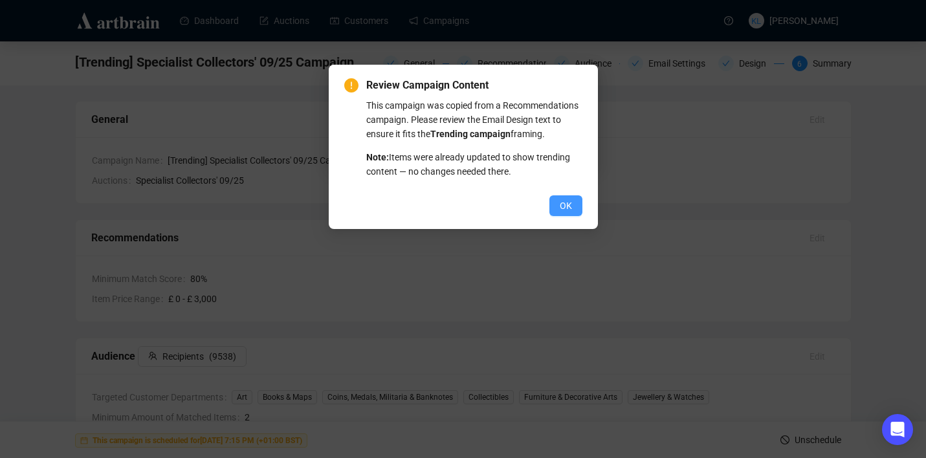
click at [575, 216] on button "OK" at bounding box center [566, 205] width 33 height 21
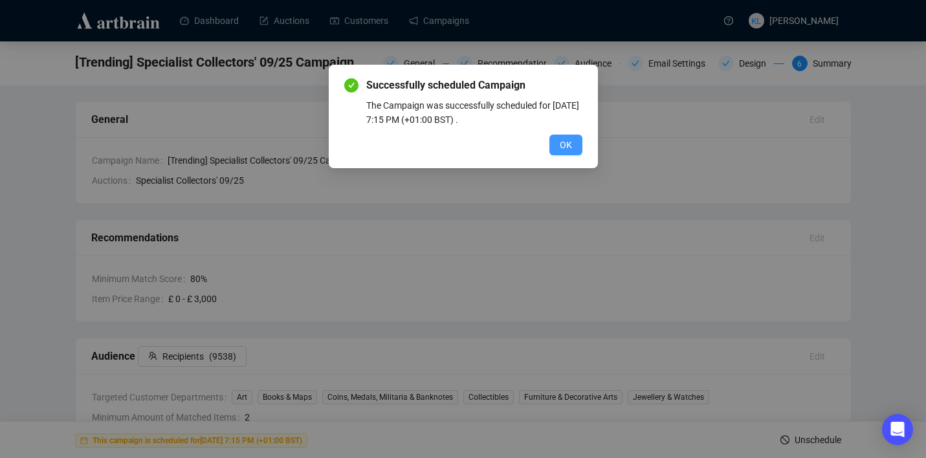
click at [564, 139] on span "OK" at bounding box center [566, 145] width 12 height 14
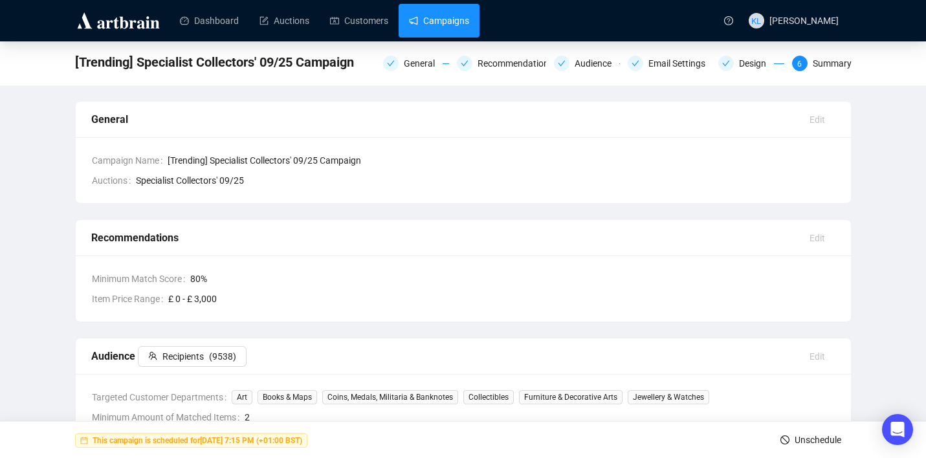
click at [461, 28] on link "Campaigns" at bounding box center [439, 21] width 60 height 34
